Goal: Task Accomplishment & Management: Use online tool/utility

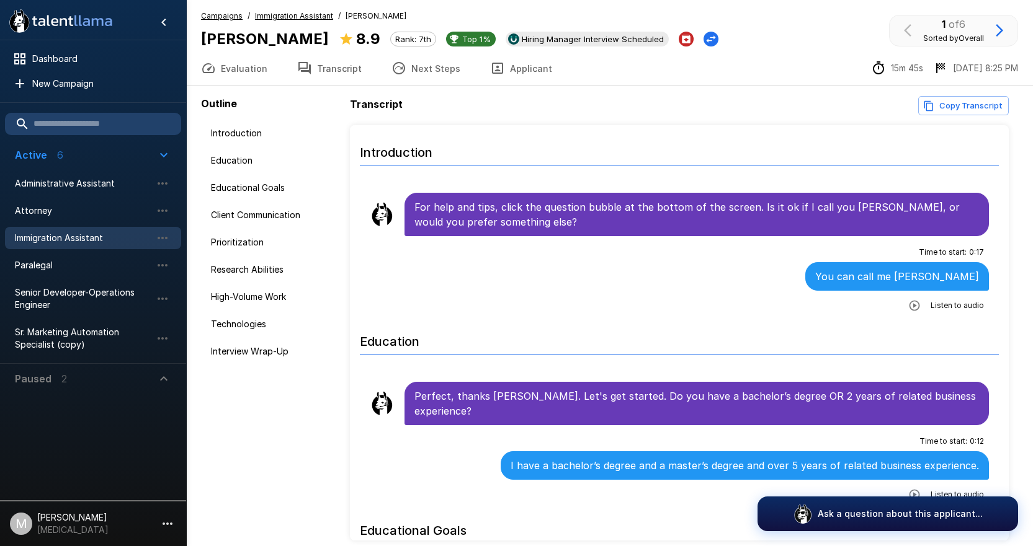
click at [77, 238] on span "Immigration Assistant" at bounding box center [83, 238] width 136 height 12
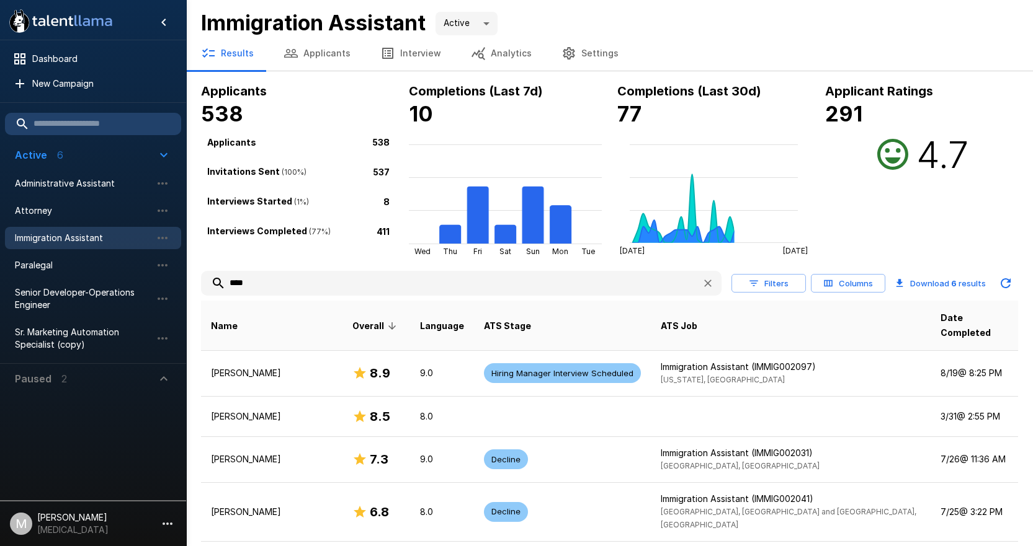
drag, startPoint x: 342, startPoint y: 288, endPoint x: 0, endPoint y: 259, distance: 343.5
click at [186, 259] on div ".st0{fill:#FFFFFF;} .st1{fill:#76a4ed;} Dashboard New Campaign Active 6 Adminis…" at bounding box center [609, 344] width 846 height 688
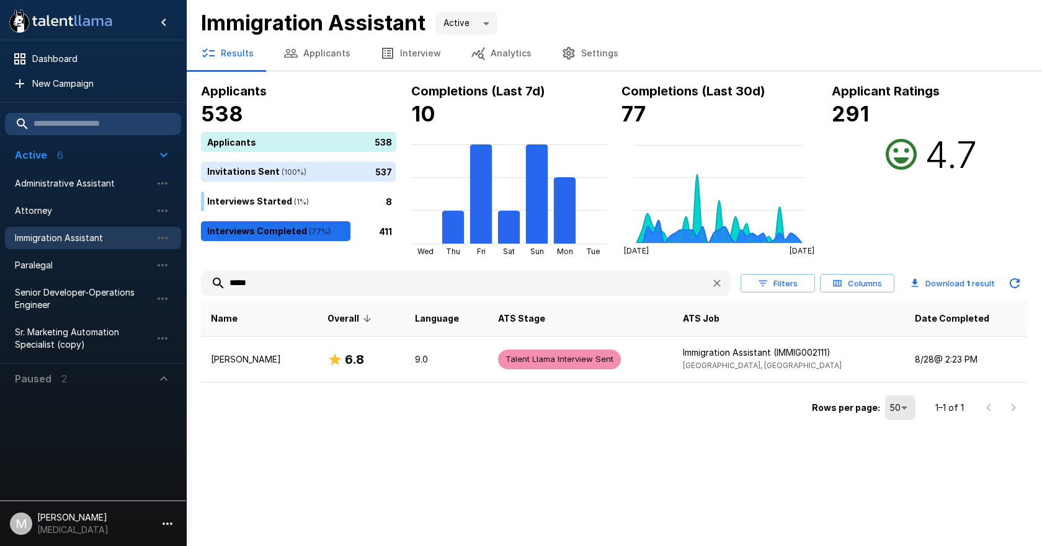
type input "*****"
click at [278, 385] on div "Rows per page: 50 ** 1–1 of 1" at bounding box center [614, 404] width 826 height 42
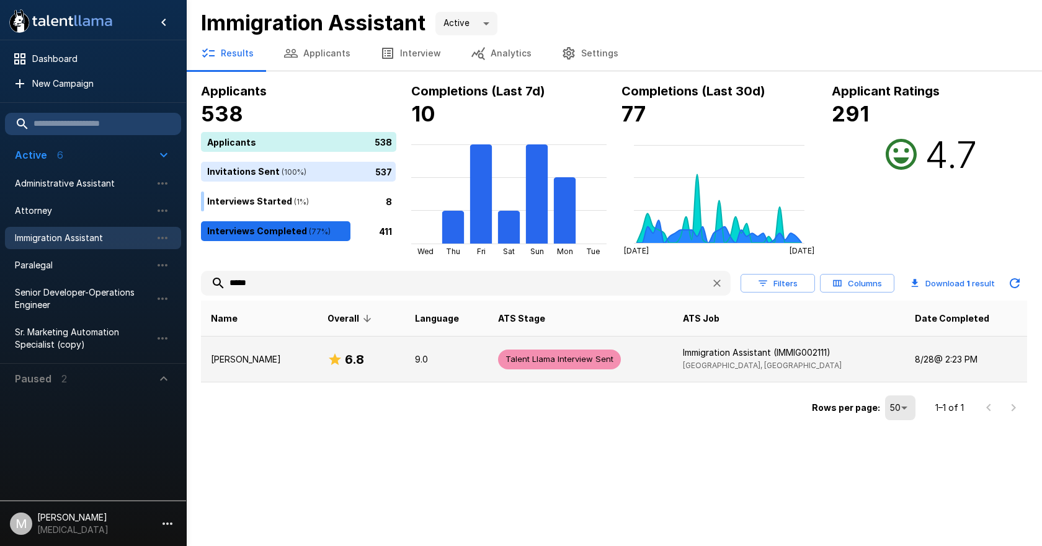
click at [285, 368] on td "[PERSON_NAME]" at bounding box center [259, 360] width 117 height 46
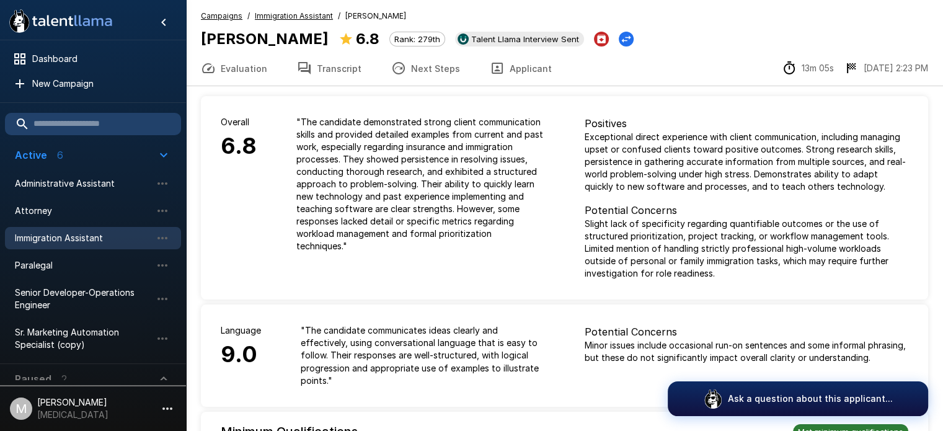
click at [232, 220] on div "Overall 6.8" at bounding box center [239, 184] width 76 height 176
click at [522, 66] on button "Applicant" at bounding box center [521, 68] width 92 height 35
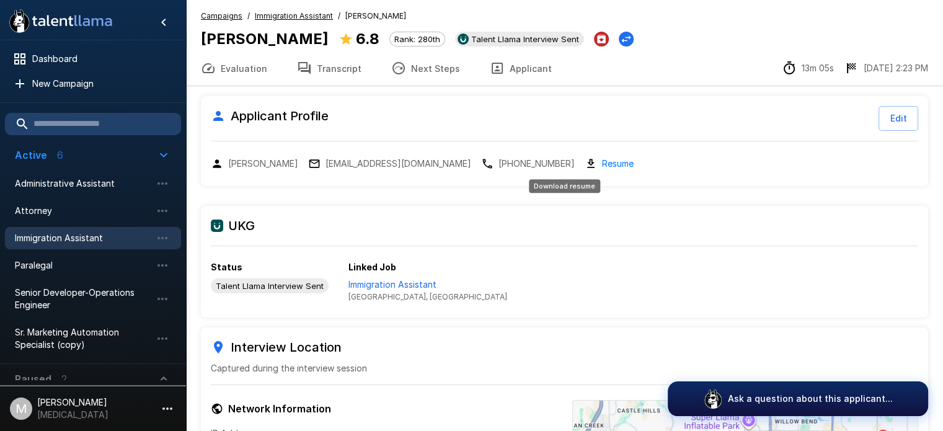
click at [602, 164] on link "Resume" at bounding box center [618, 163] width 32 height 14
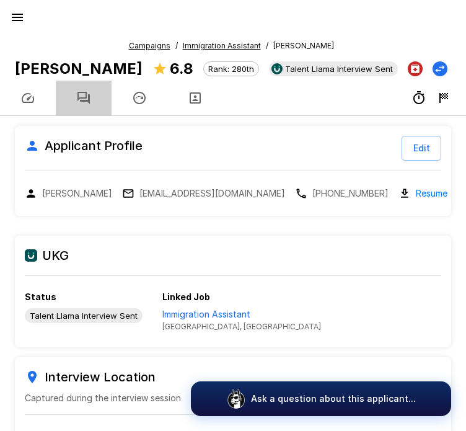
click at [103, 95] on button "button" at bounding box center [84, 98] width 56 height 35
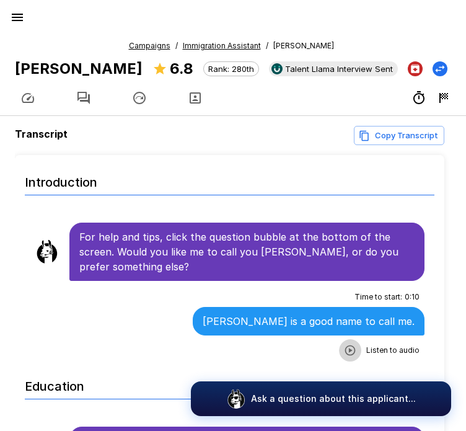
click at [344, 352] on icon "button" at bounding box center [350, 350] width 12 height 12
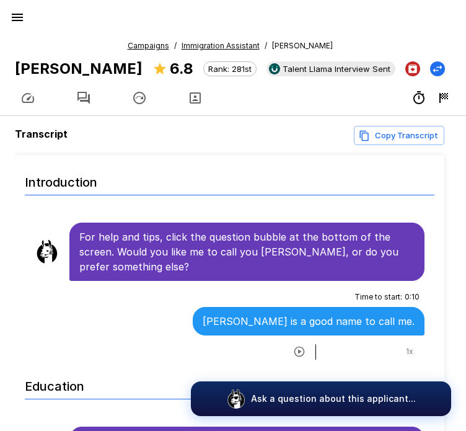
click at [307, 99] on div at bounding box center [233, 98] width 466 height 35
